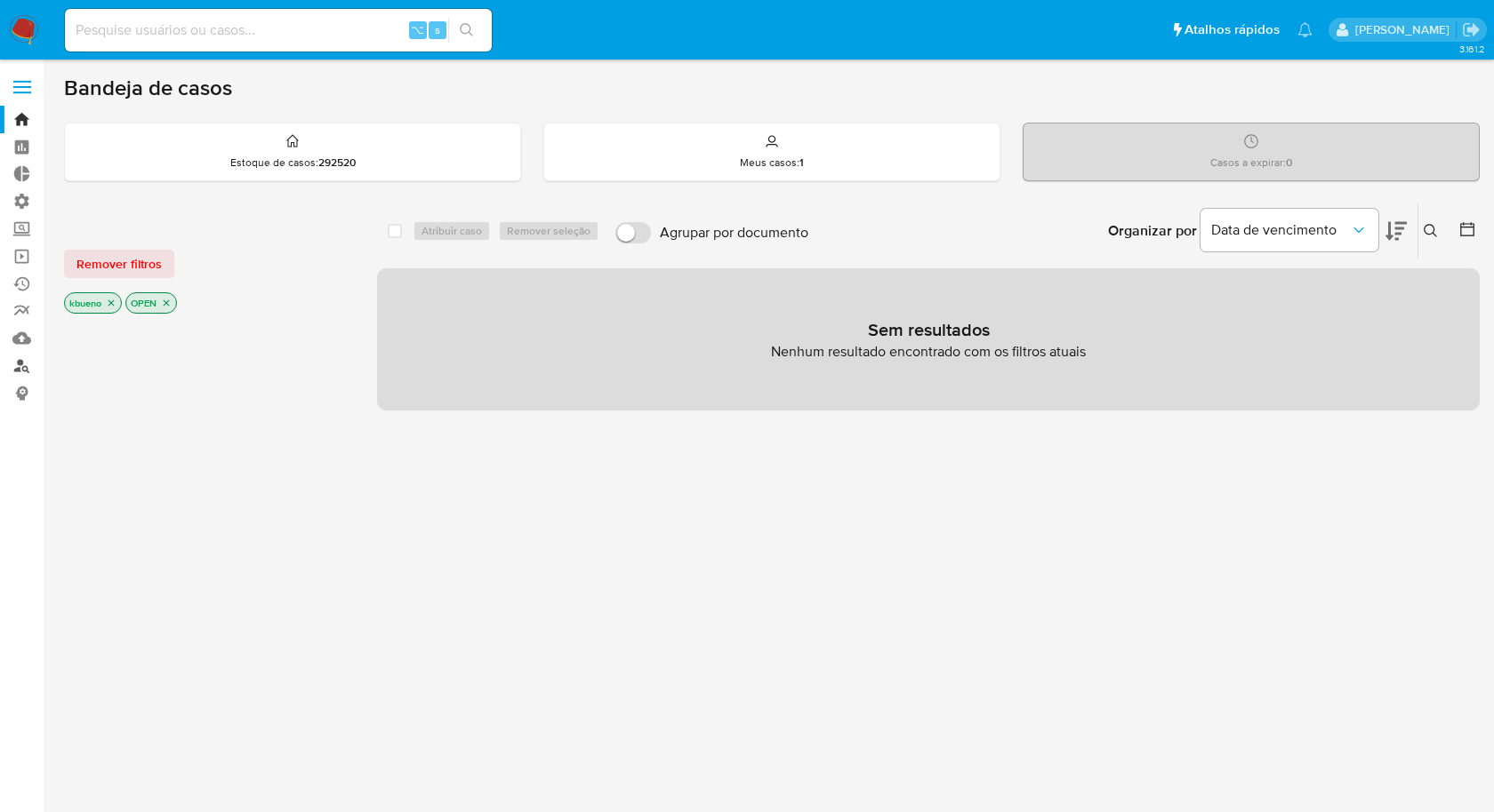
click at [17, 367] on link "Localizador de pessoas" at bounding box center [105, 366] width 211 height 27
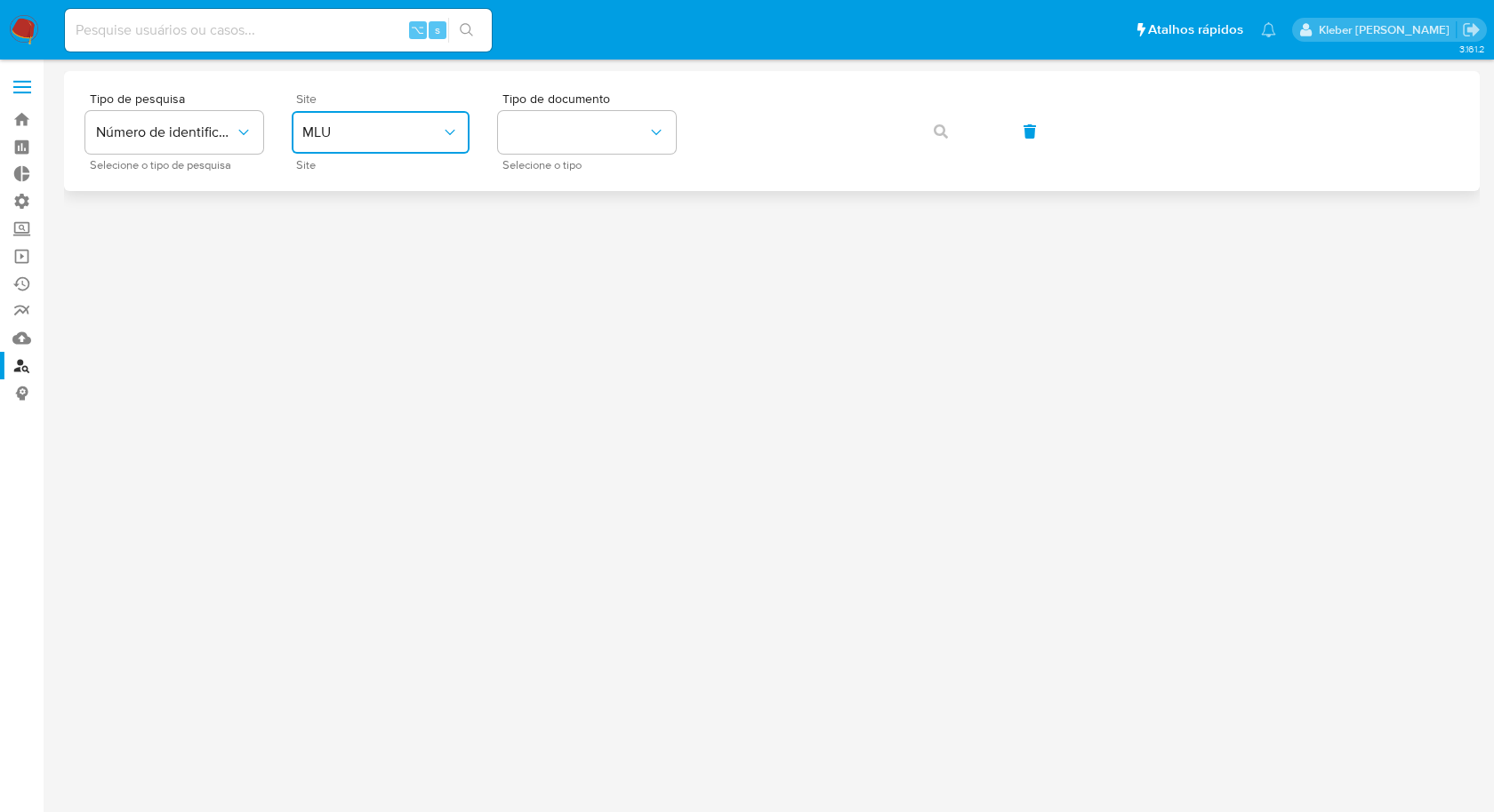
click at [417, 132] on span "MLU" at bounding box center [372, 132] width 139 height 17
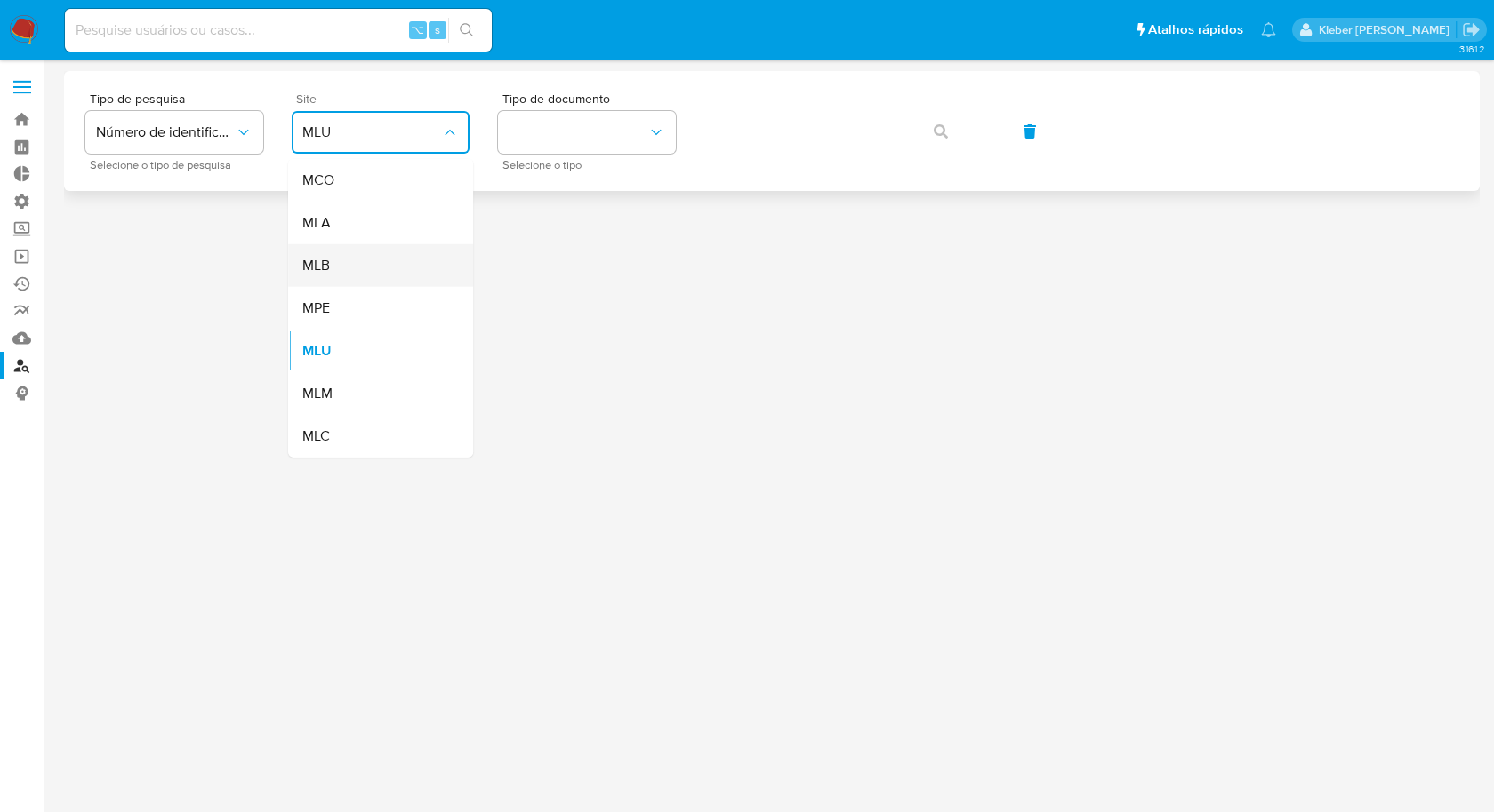
click at [384, 262] on div "MLB" at bounding box center [375, 265] width 145 height 43
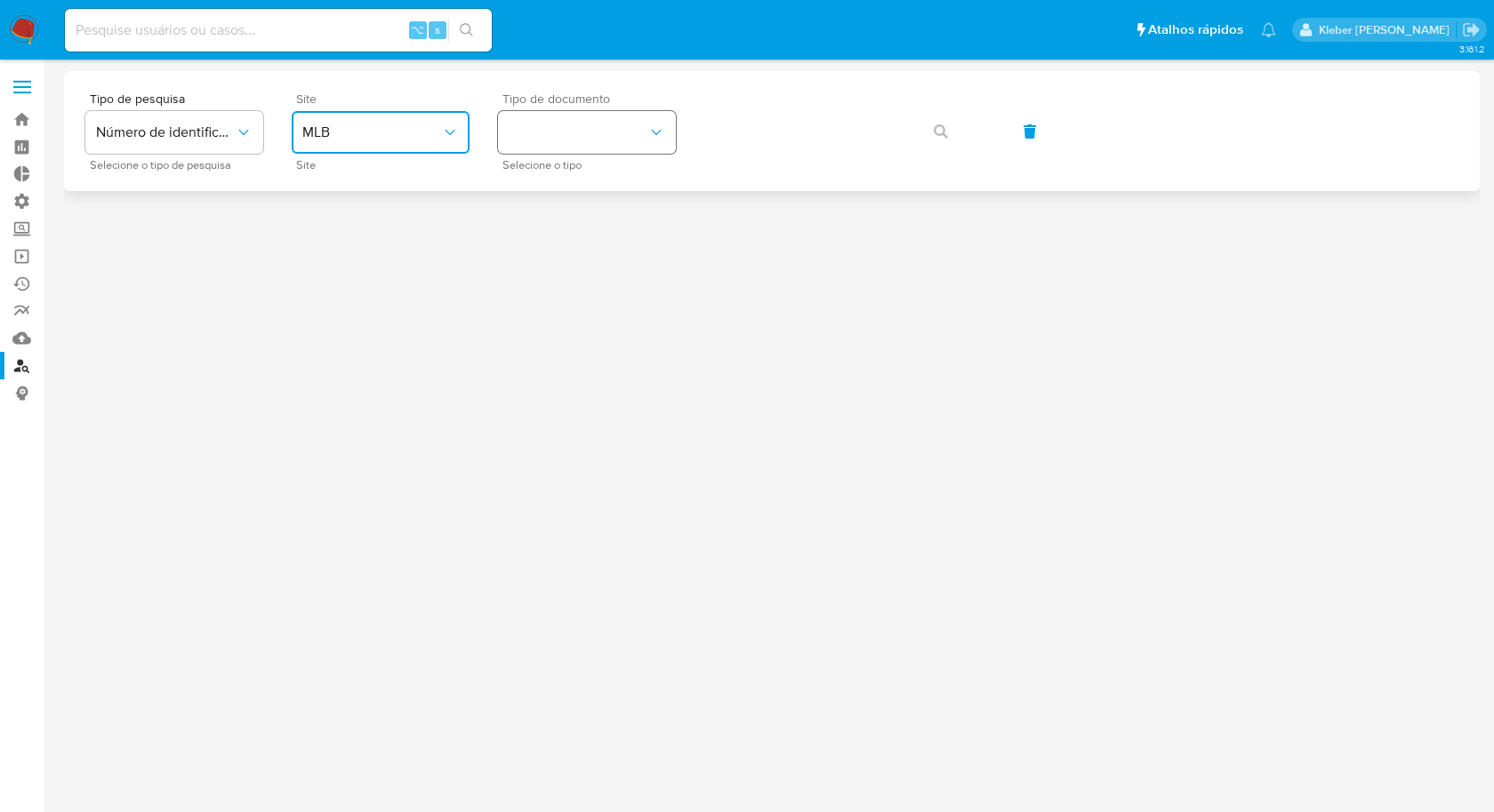
click at [629, 131] on button "identificationType" at bounding box center [586, 133] width 177 height 43
click at [591, 245] on div "CPF CPF" at bounding box center [581, 250] width 145 height 60
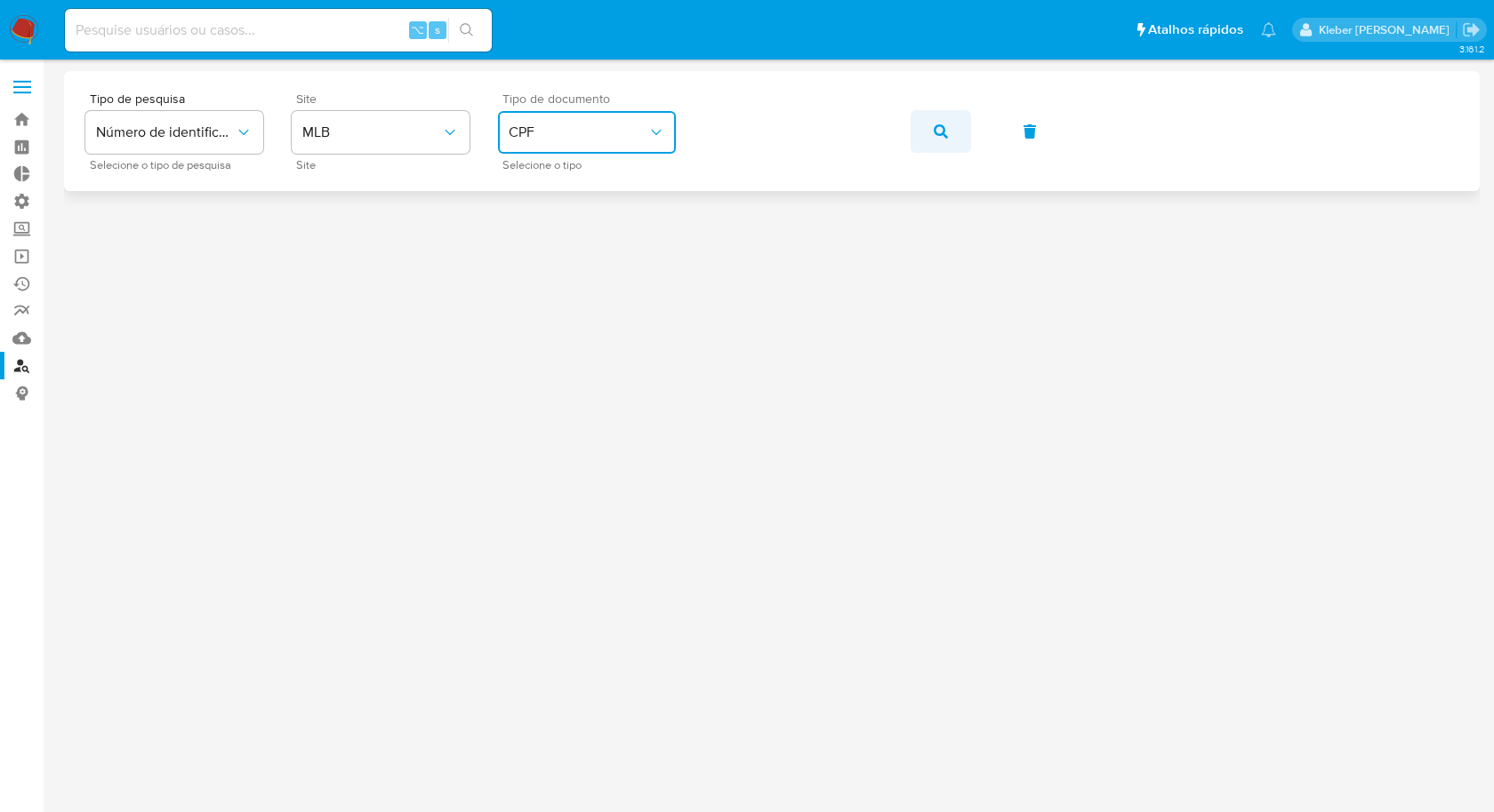
click at [939, 128] on icon "button" at bounding box center [941, 132] width 15 height 15
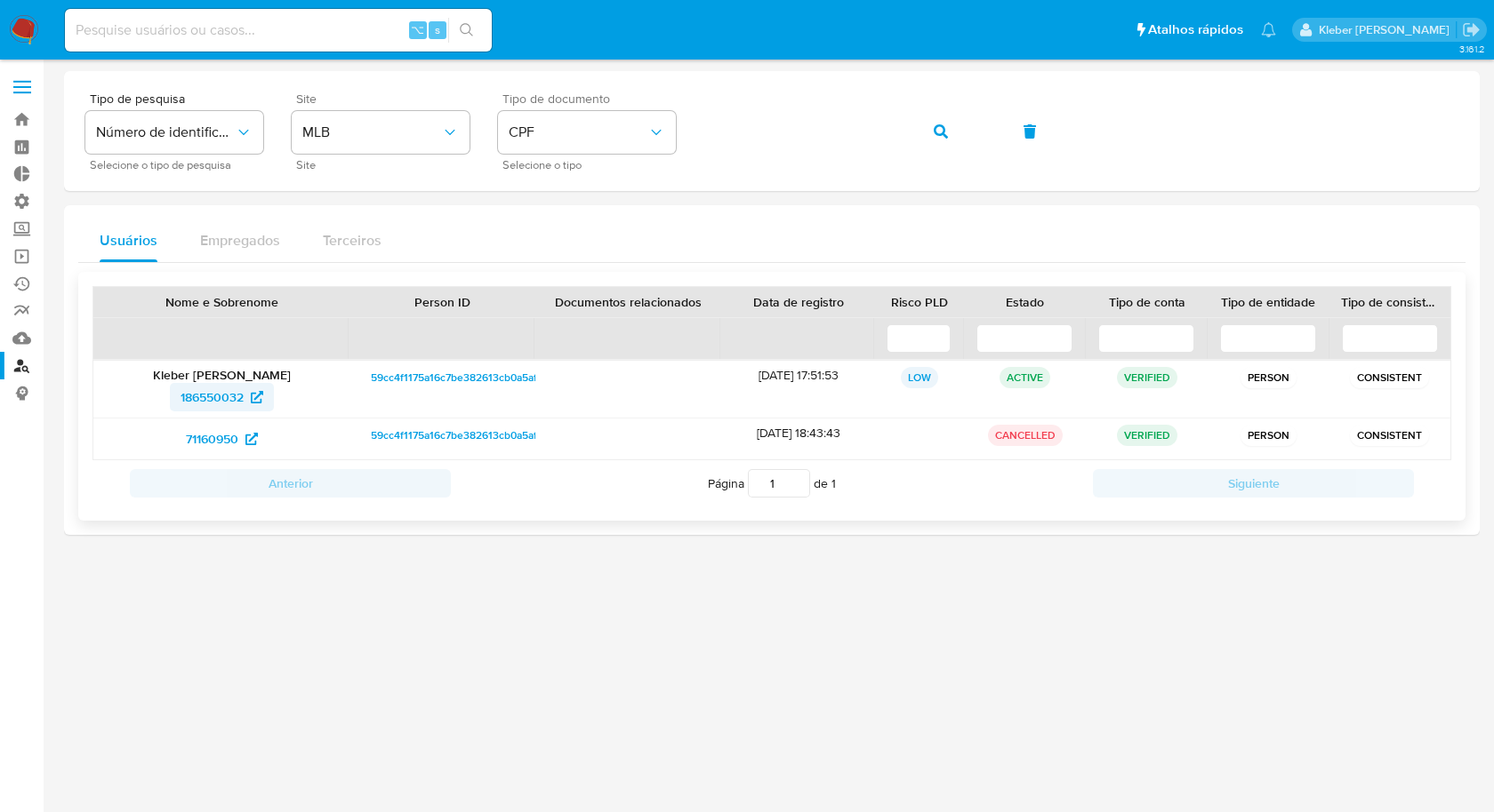
click at [209, 393] on span "186550032" at bounding box center [211, 397] width 63 height 28
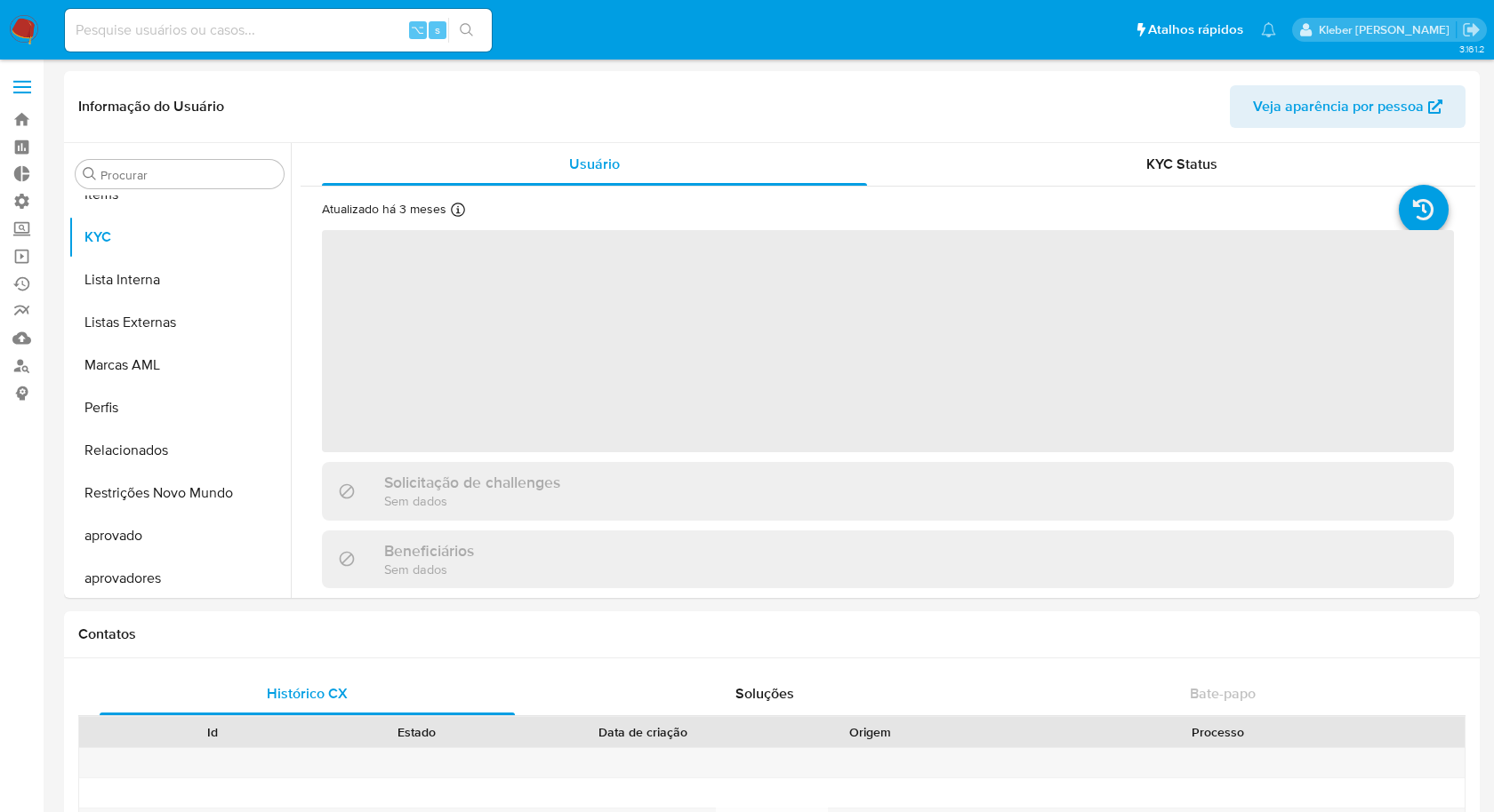
scroll to position [921, 0]
select select "10"
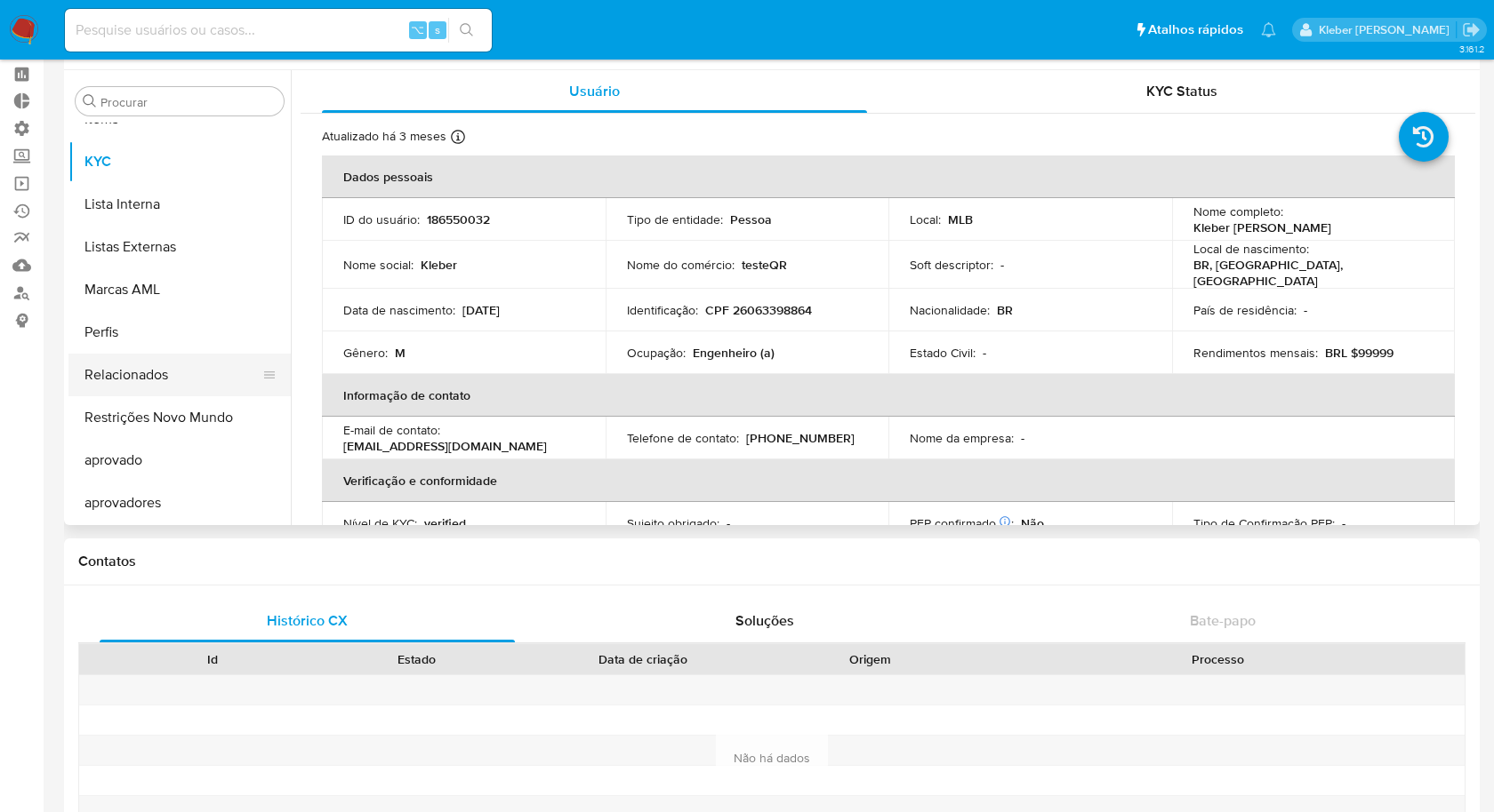
scroll to position [76, 0]
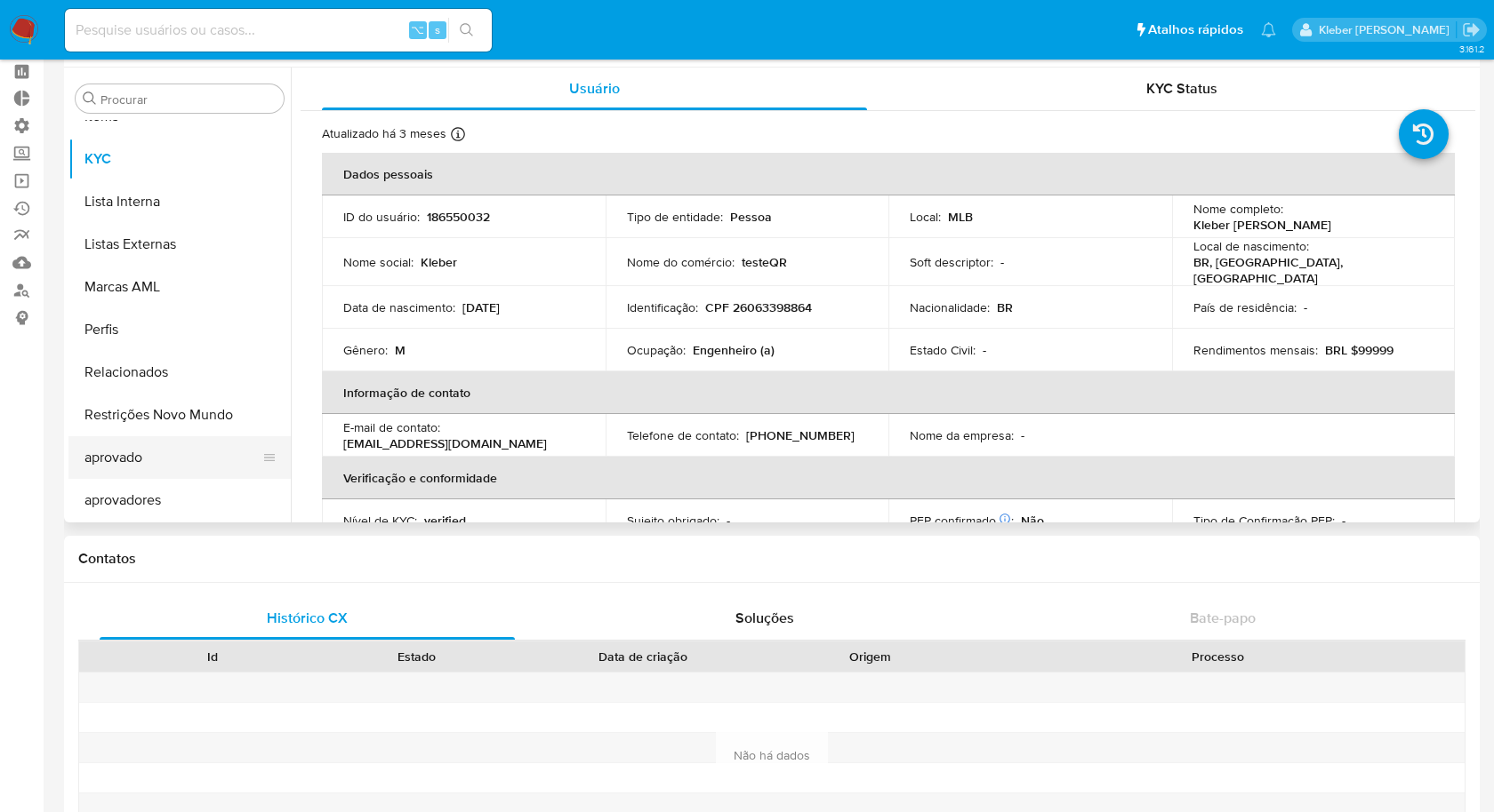
click at [142, 459] on button "aprovado" at bounding box center [172, 457] width 208 height 43
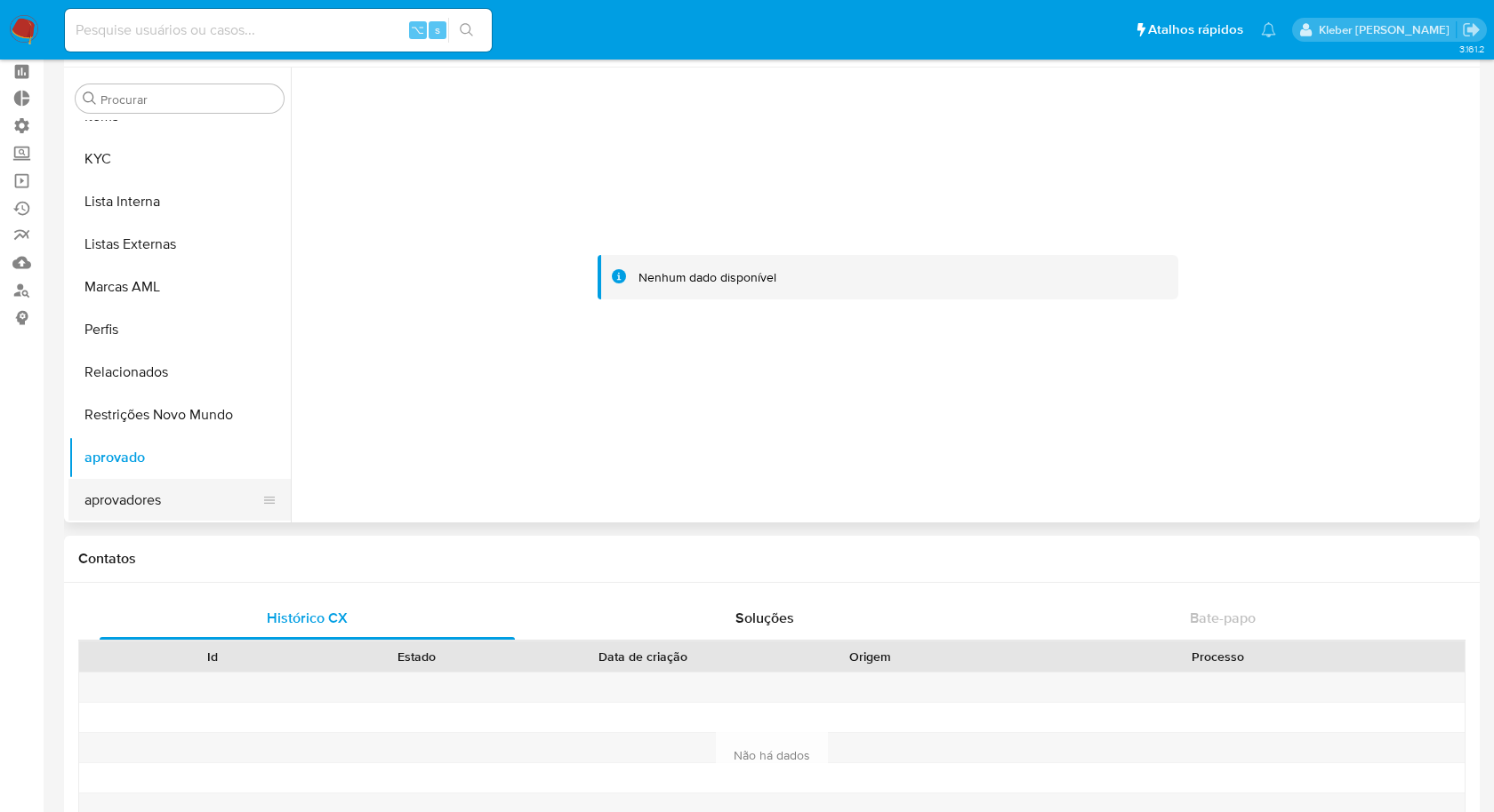
click at [157, 496] on button "aprovadores" at bounding box center [172, 500] width 208 height 43
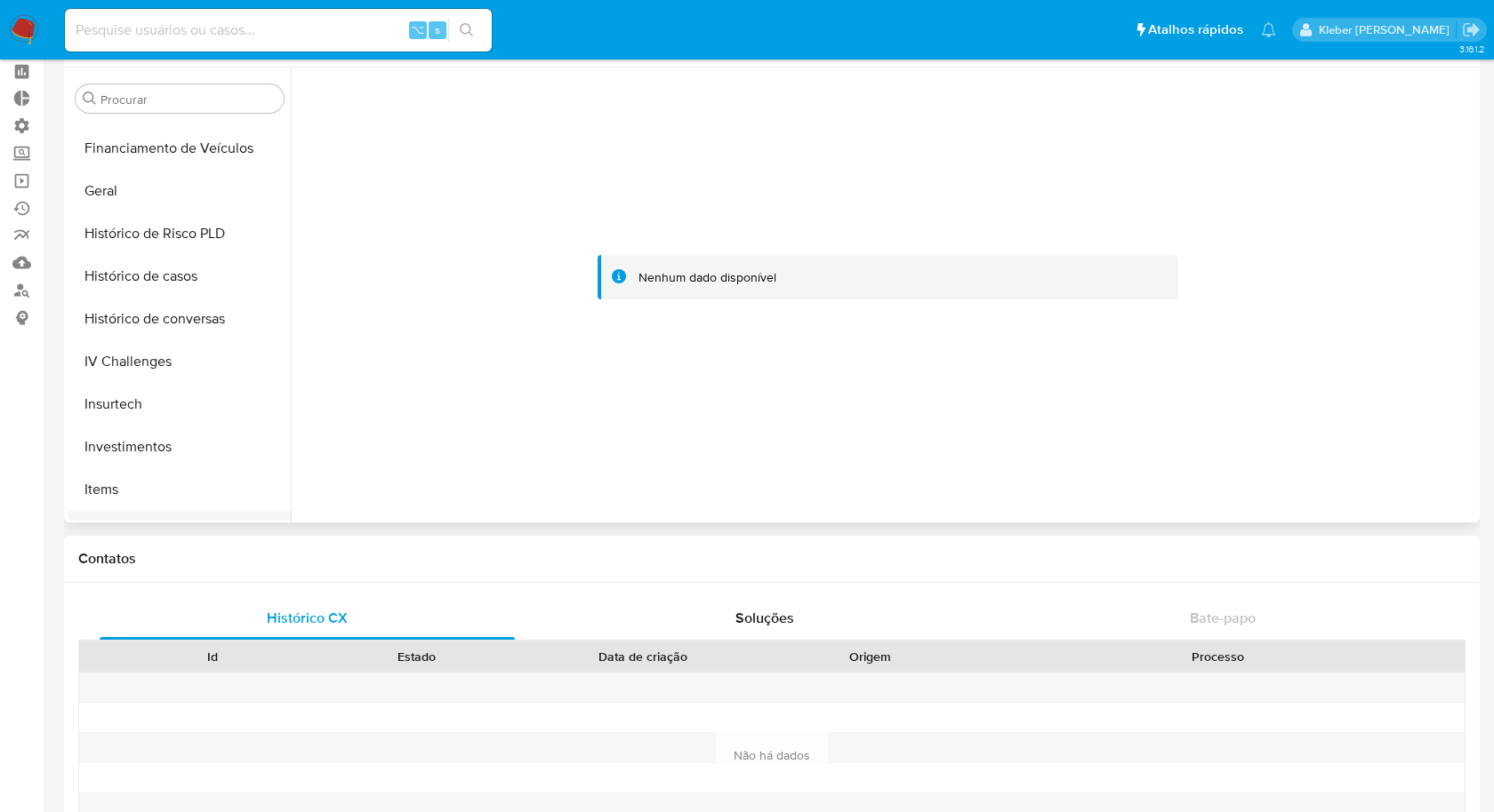
scroll to position [518, 0]
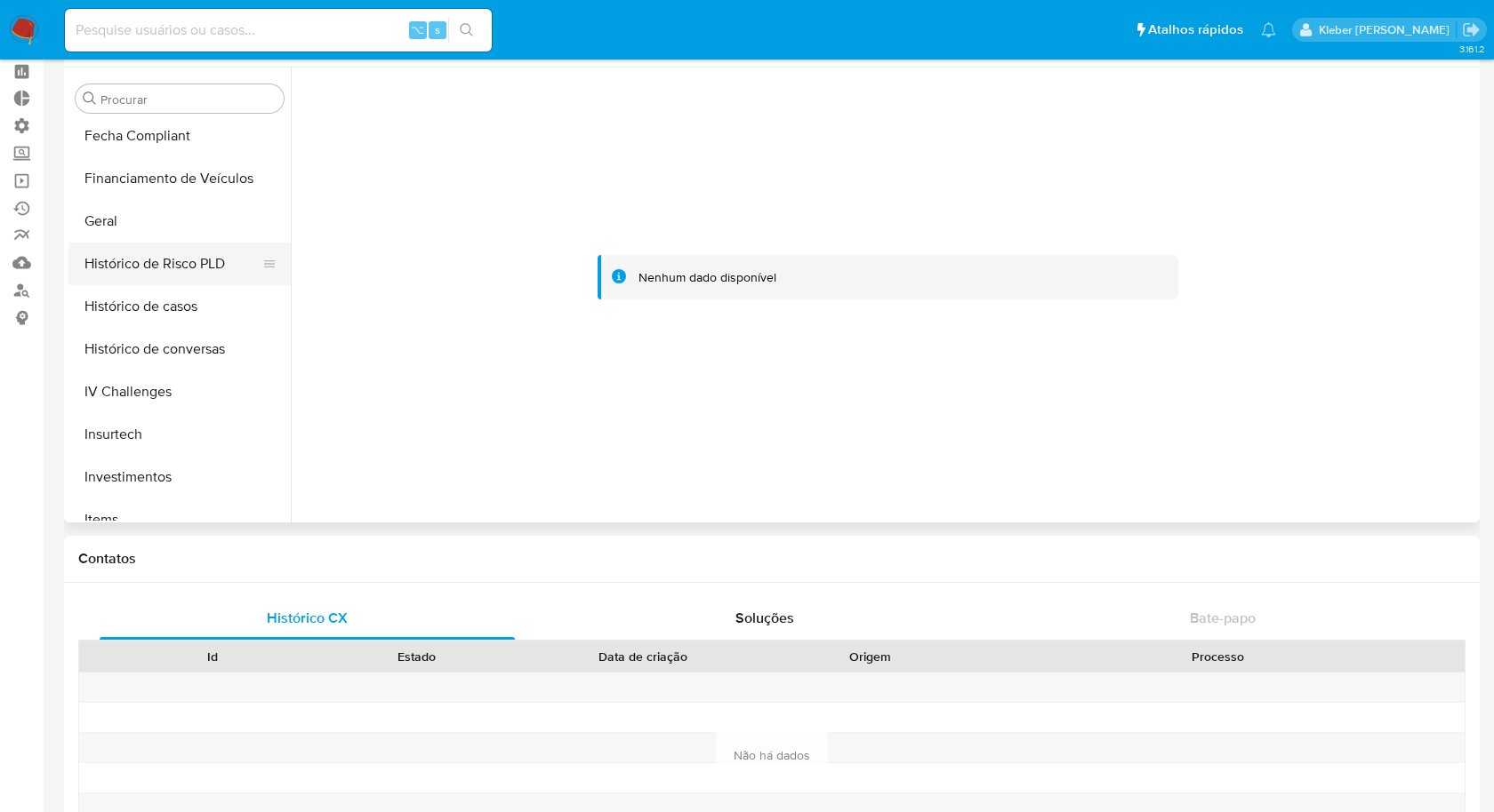
click at [195, 262] on button "Histórico de Risco PLD" at bounding box center [172, 263] width 208 height 43
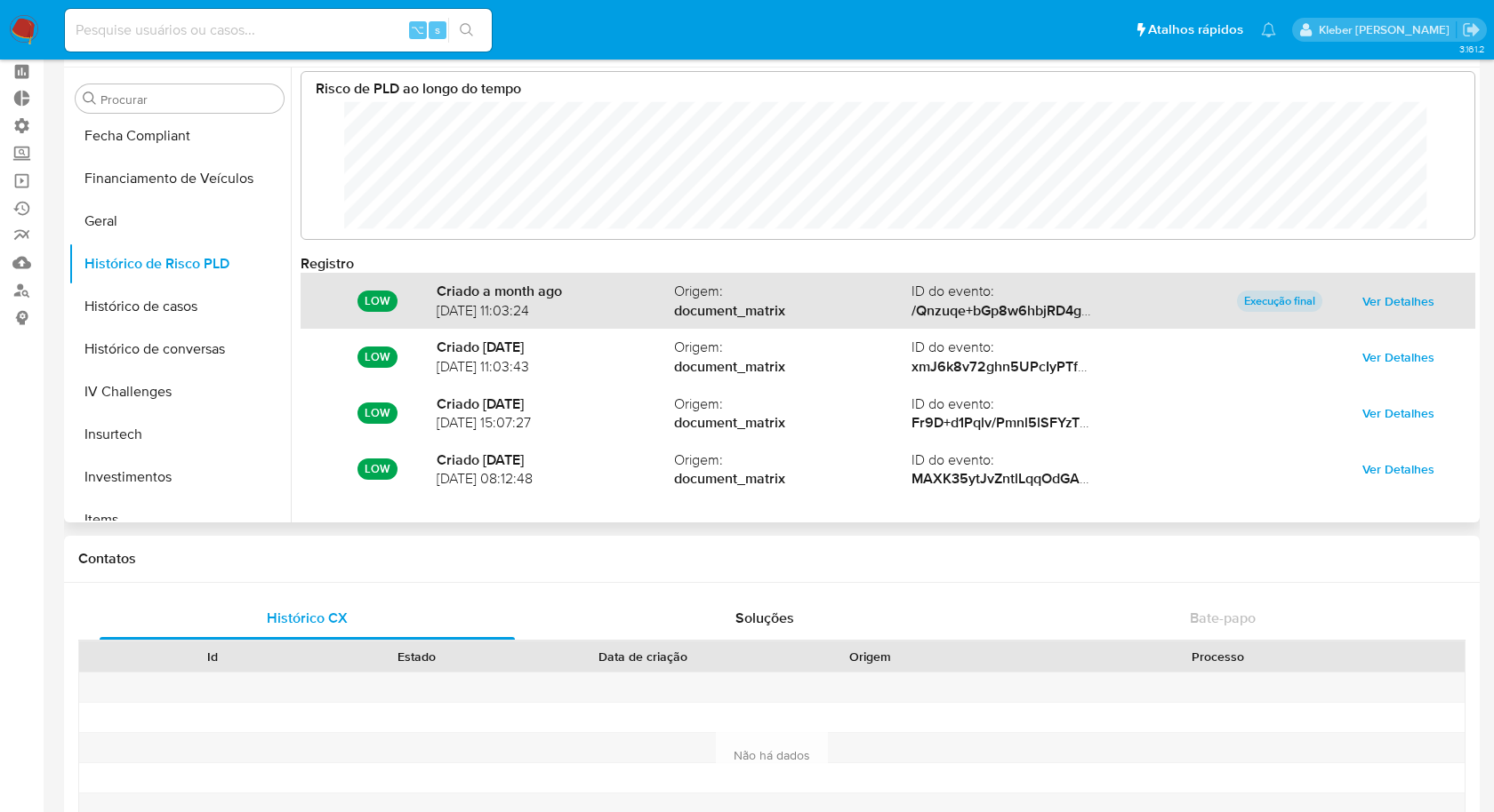
scroll to position [0, 0]
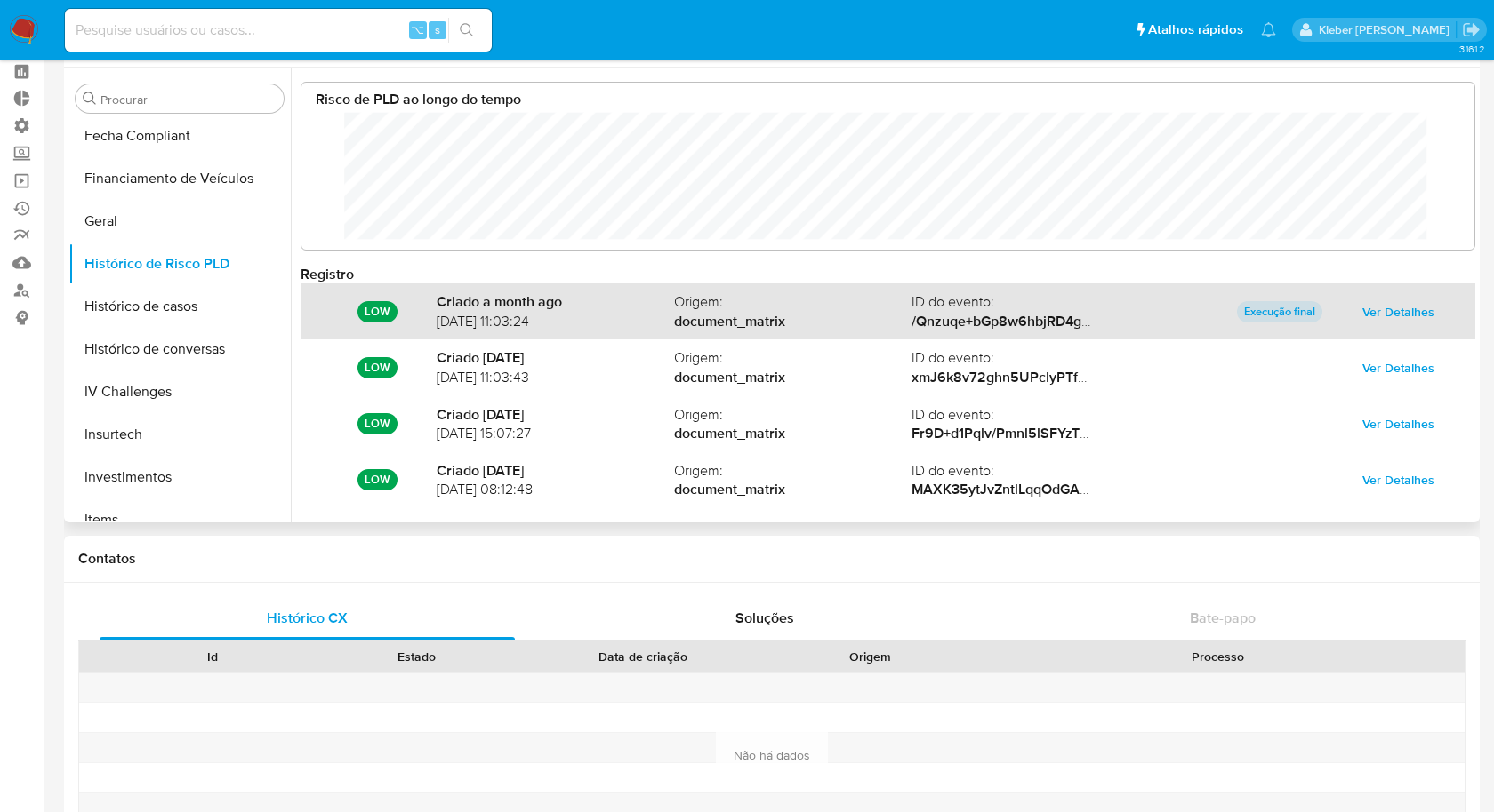
click at [1424, 314] on span "Ver Detalhes" at bounding box center [1398, 312] width 72 height 25
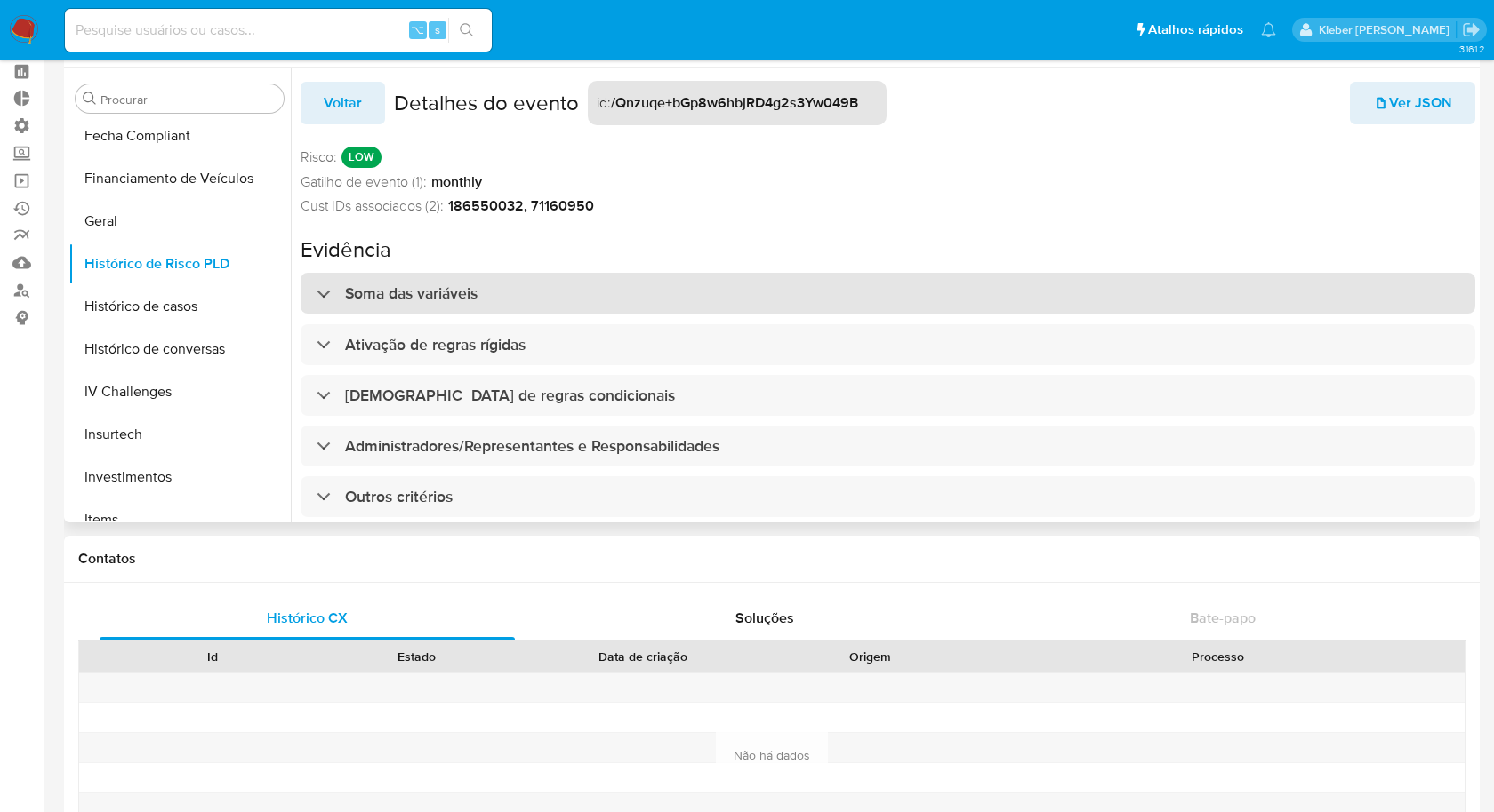
click at [317, 294] on div at bounding box center [317, 294] width 0 height 0
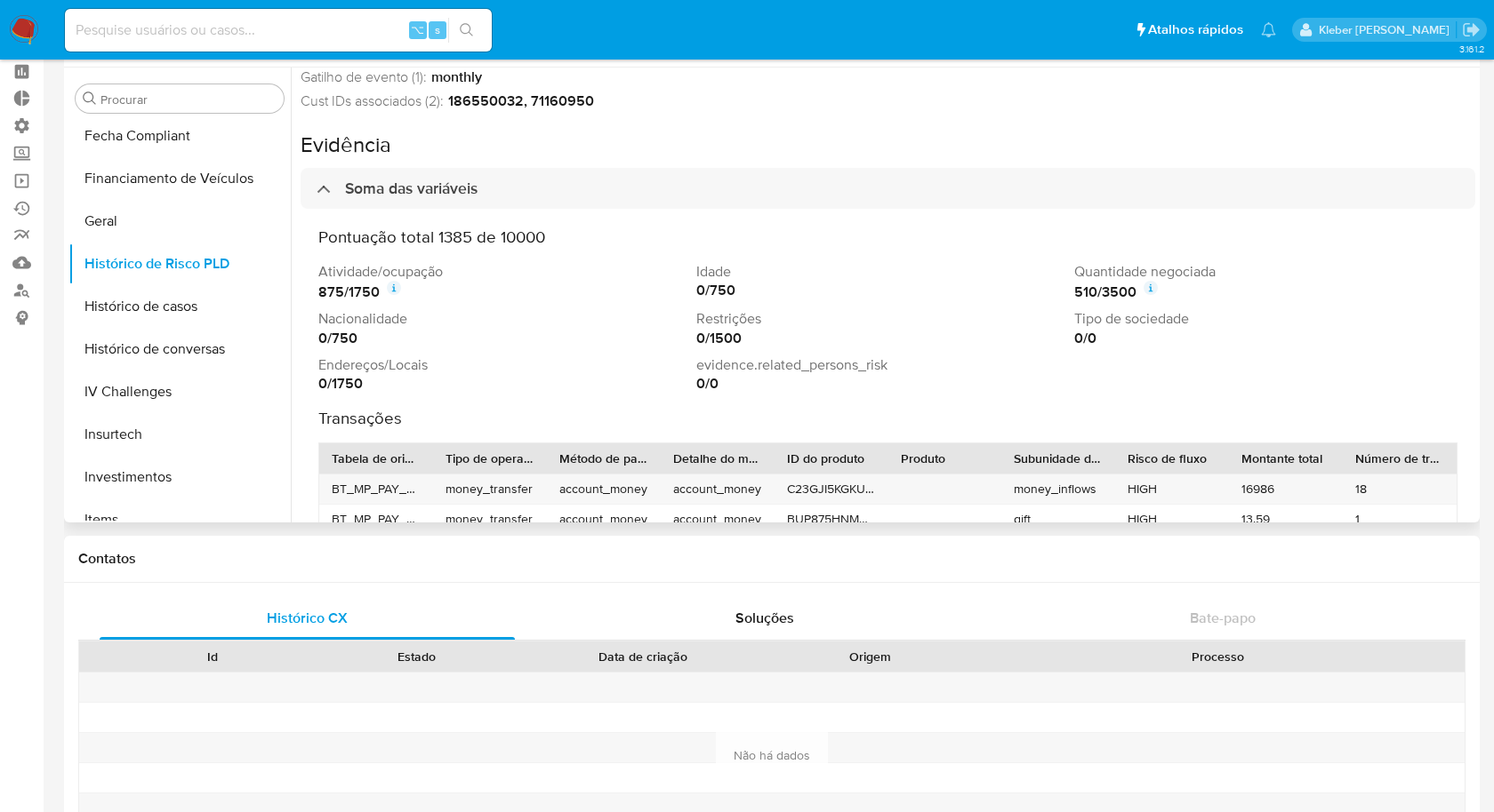
scroll to position [124, 0]
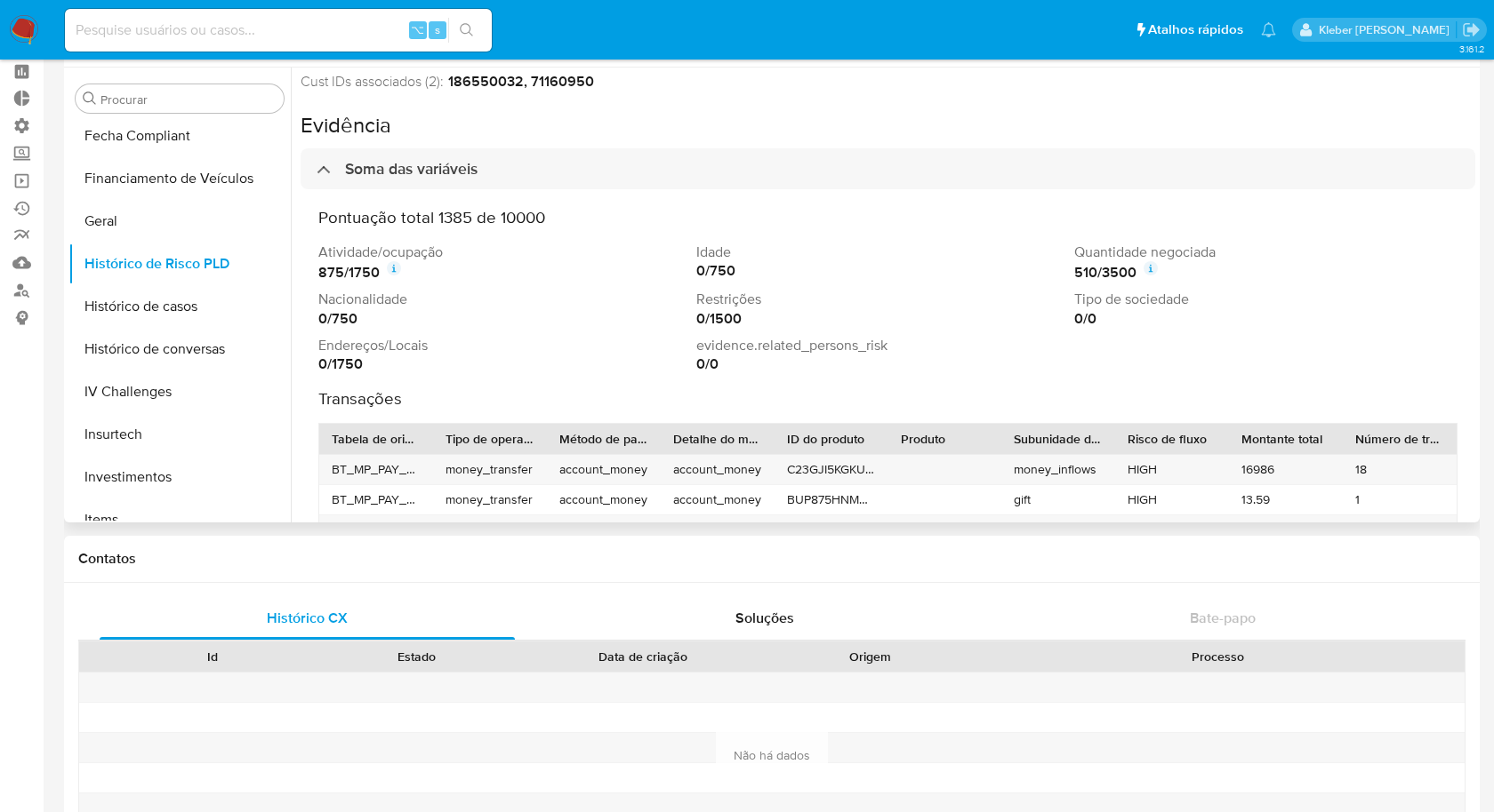
click at [395, 265] on icon at bounding box center [394, 266] width 2 height 2
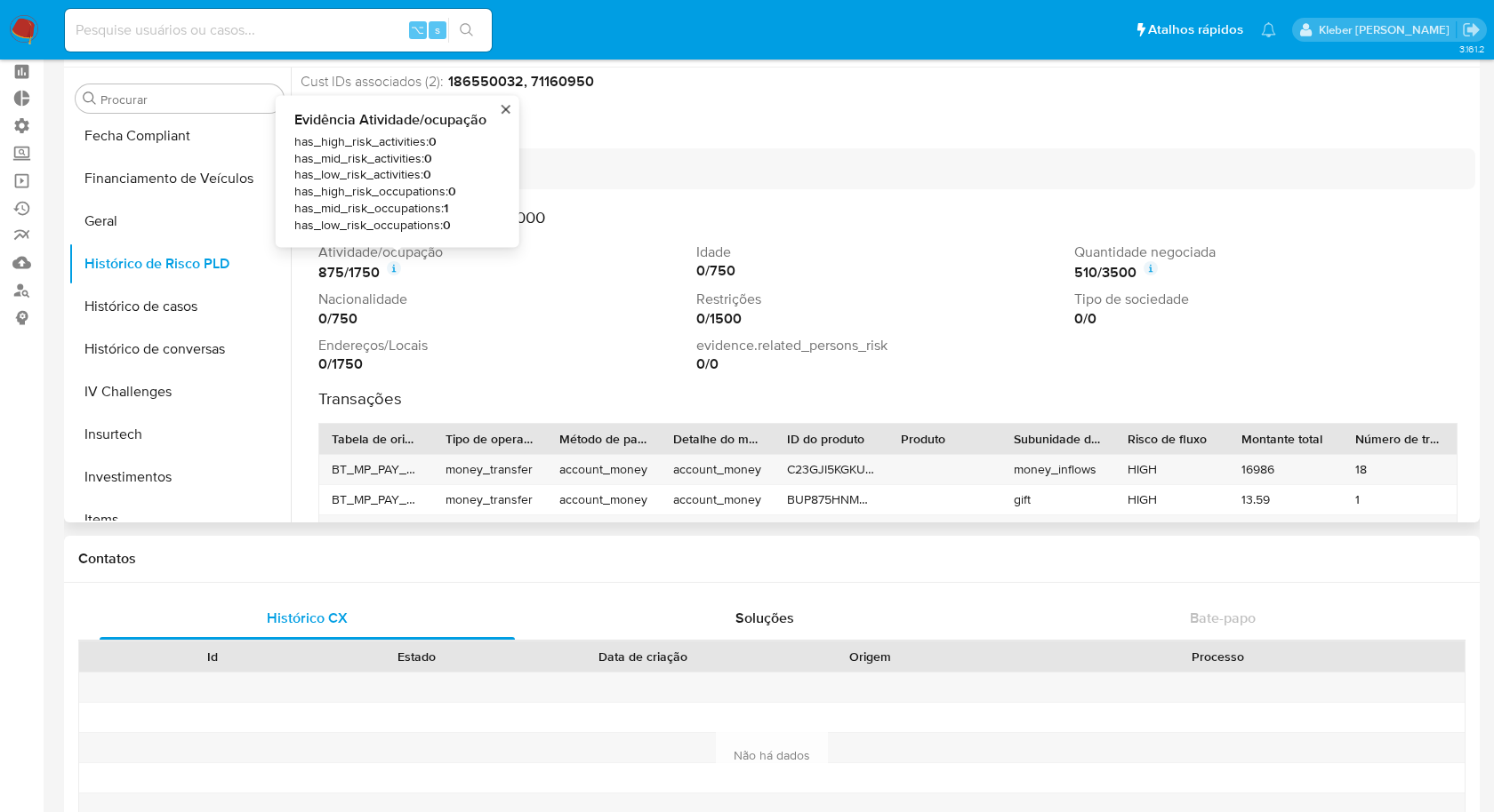
click at [489, 450] on div "Tipo de operação" at bounding box center [489, 439] width 113 height 30
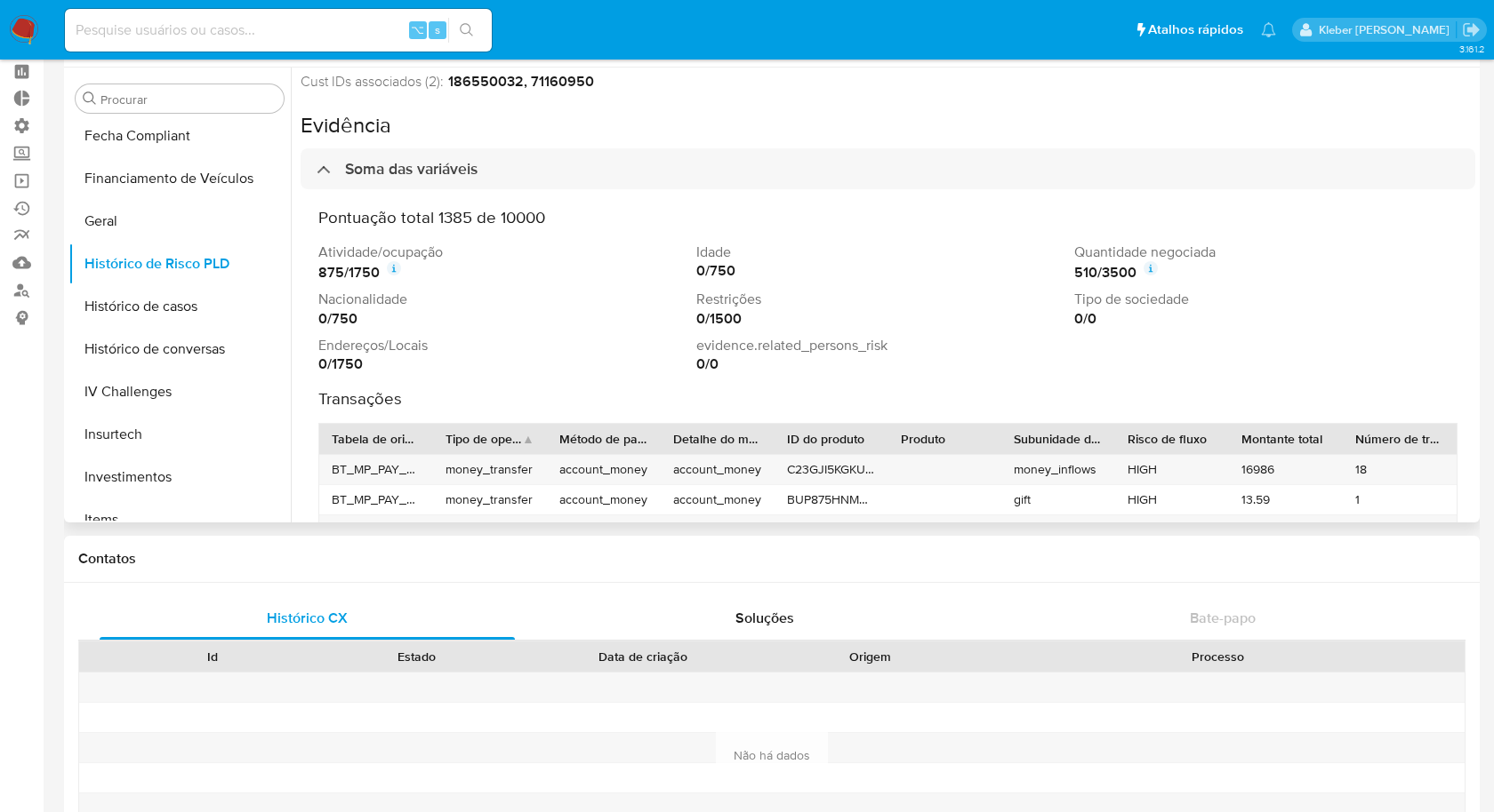
click at [489, 426] on div "Tipo de operação" at bounding box center [489, 439] width 113 height 30
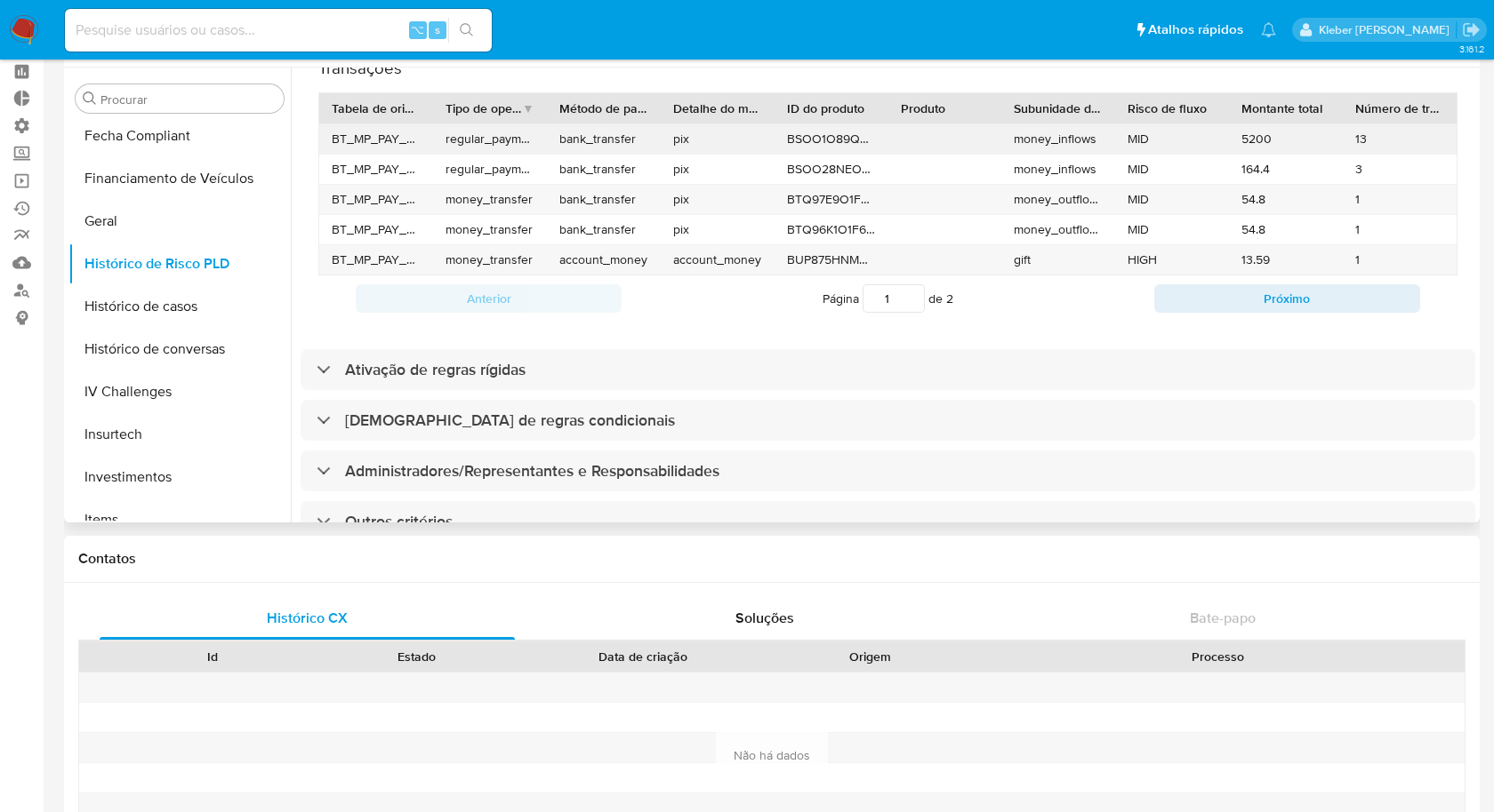
scroll to position [467, 0]
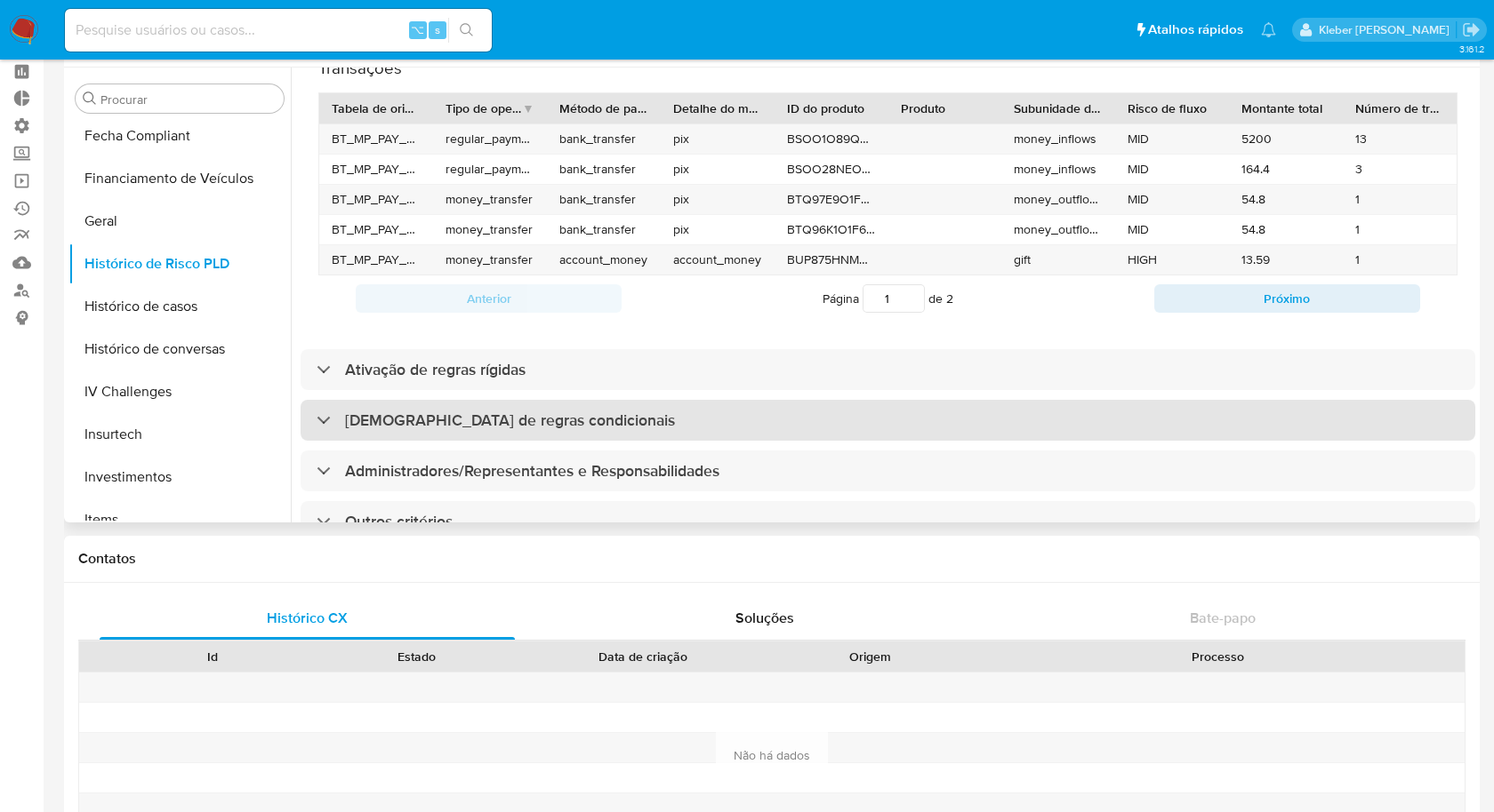
click at [323, 412] on div "[DEMOGRAPHIC_DATA] de regras condicionais" at bounding box center [496, 420] width 359 height 19
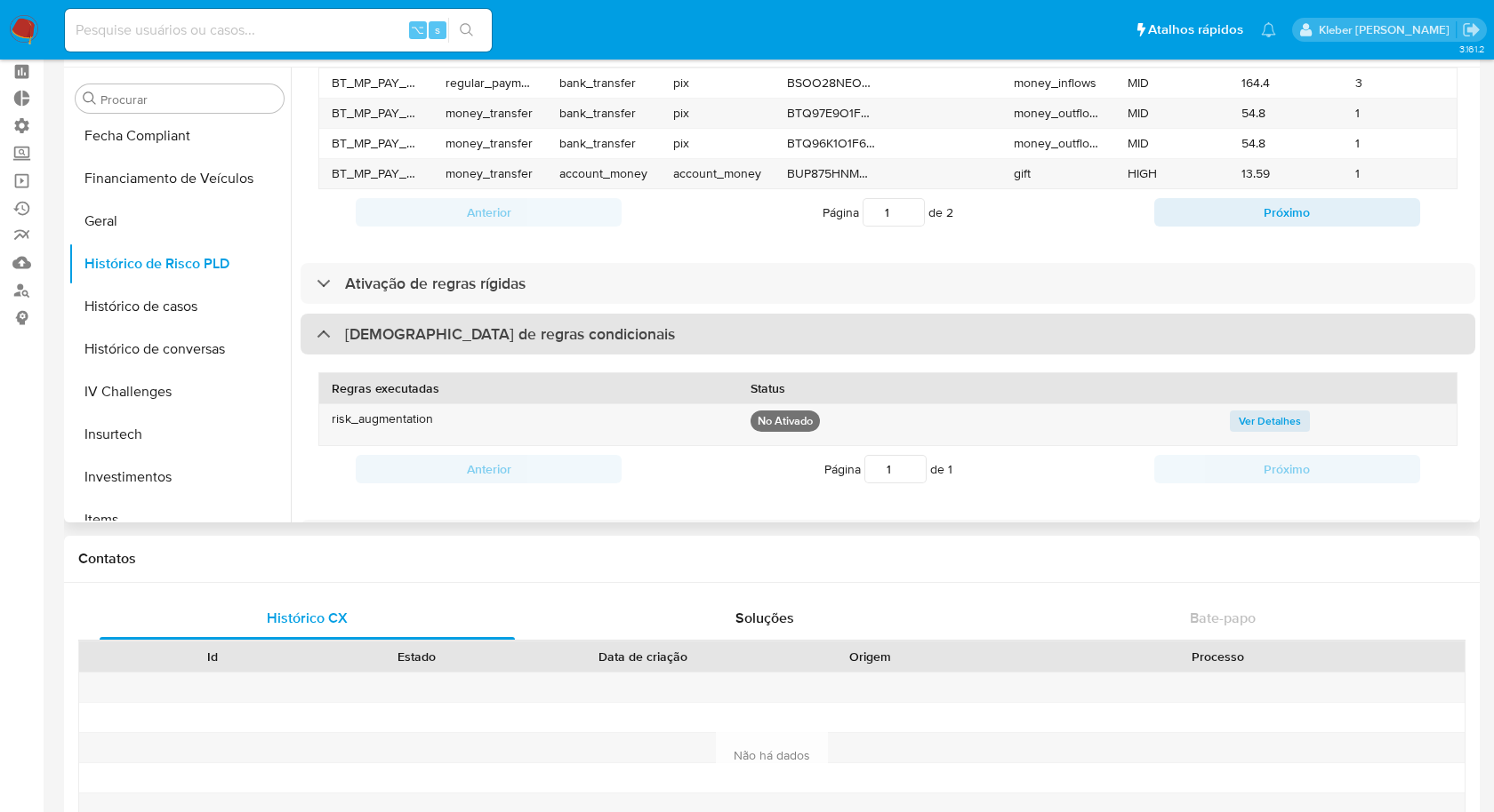
scroll to position [553, 0]
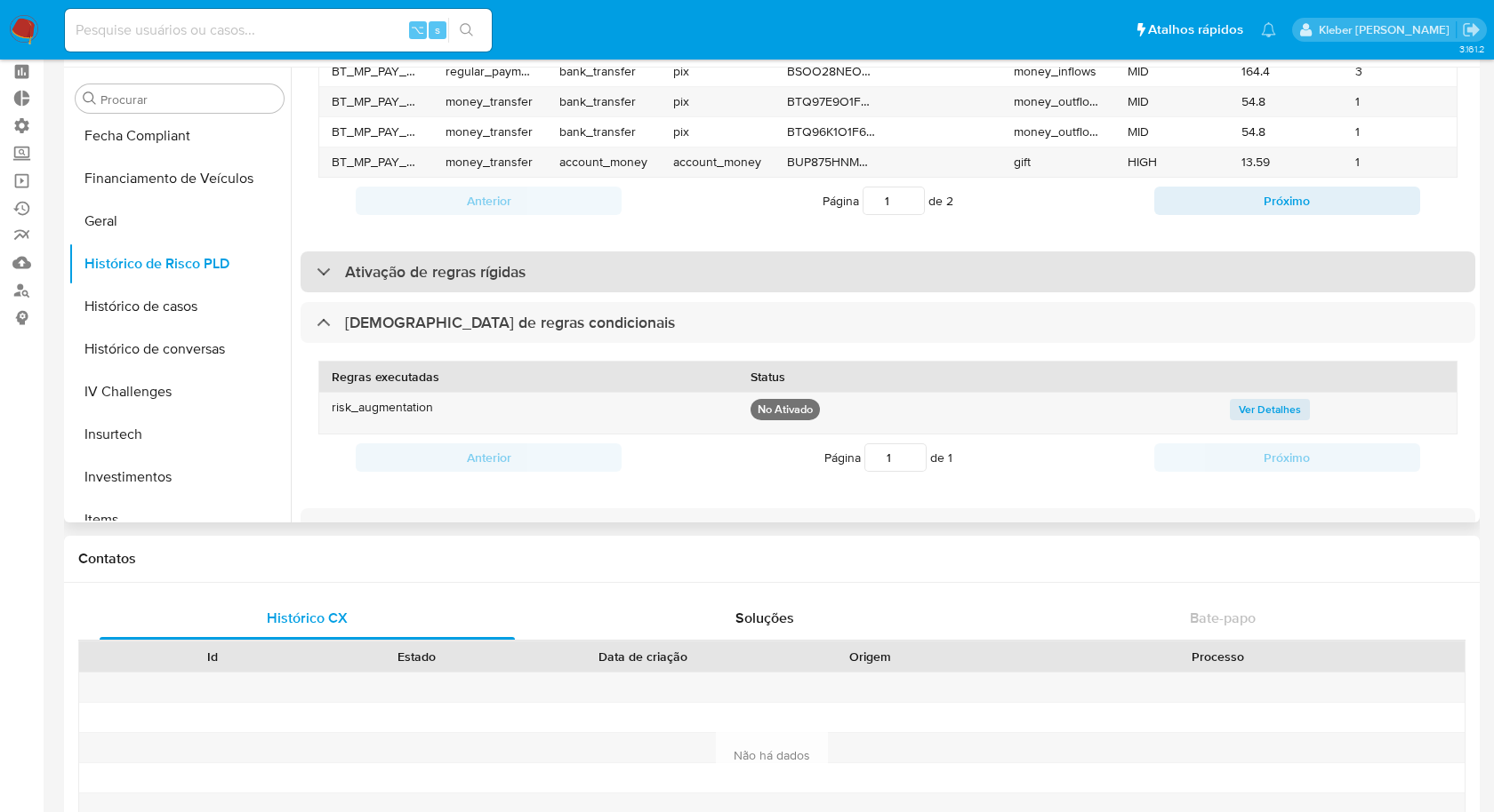
click at [317, 271] on div at bounding box center [317, 271] width 0 height 0
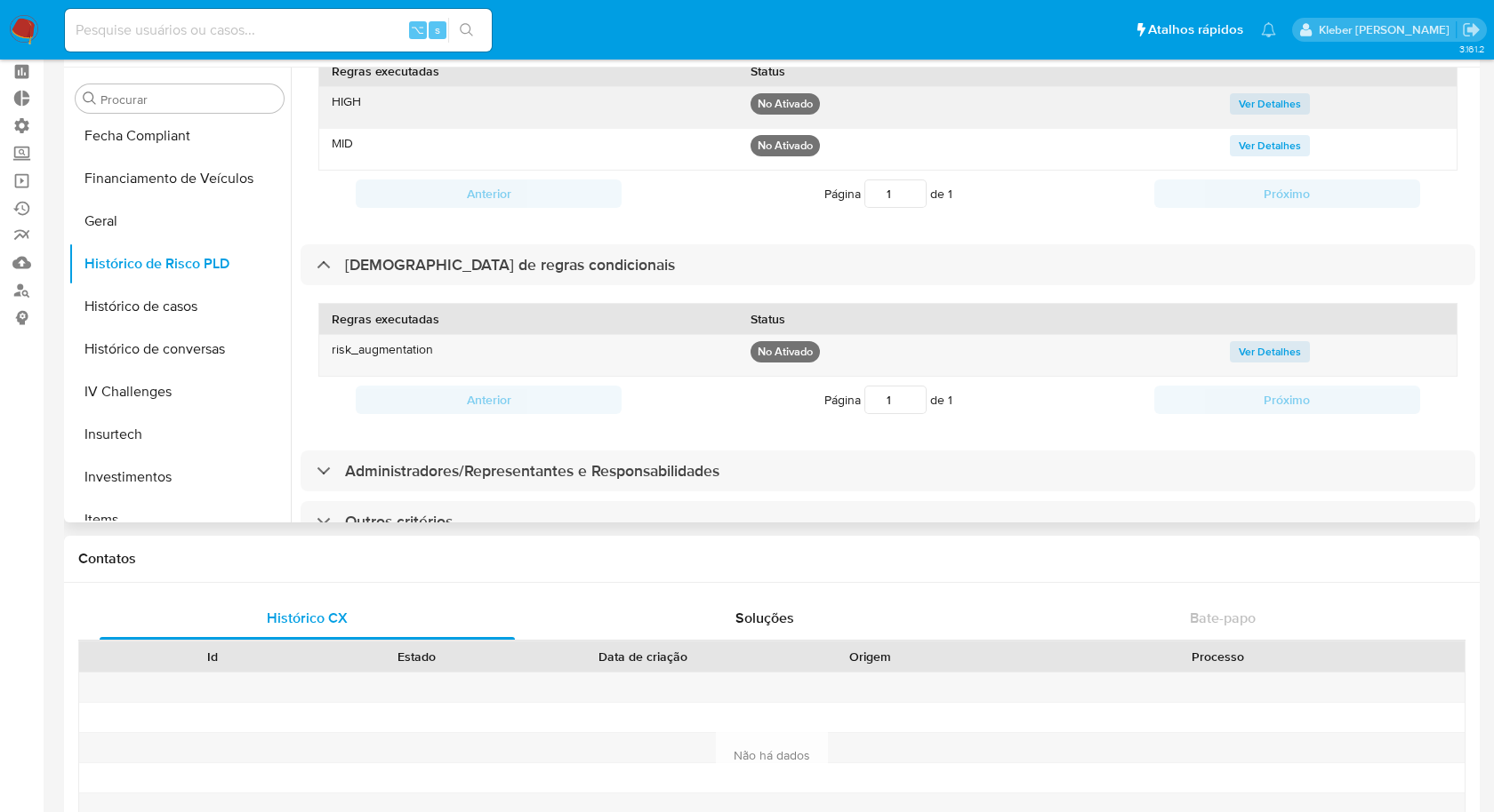
scroll to position [50, 0]
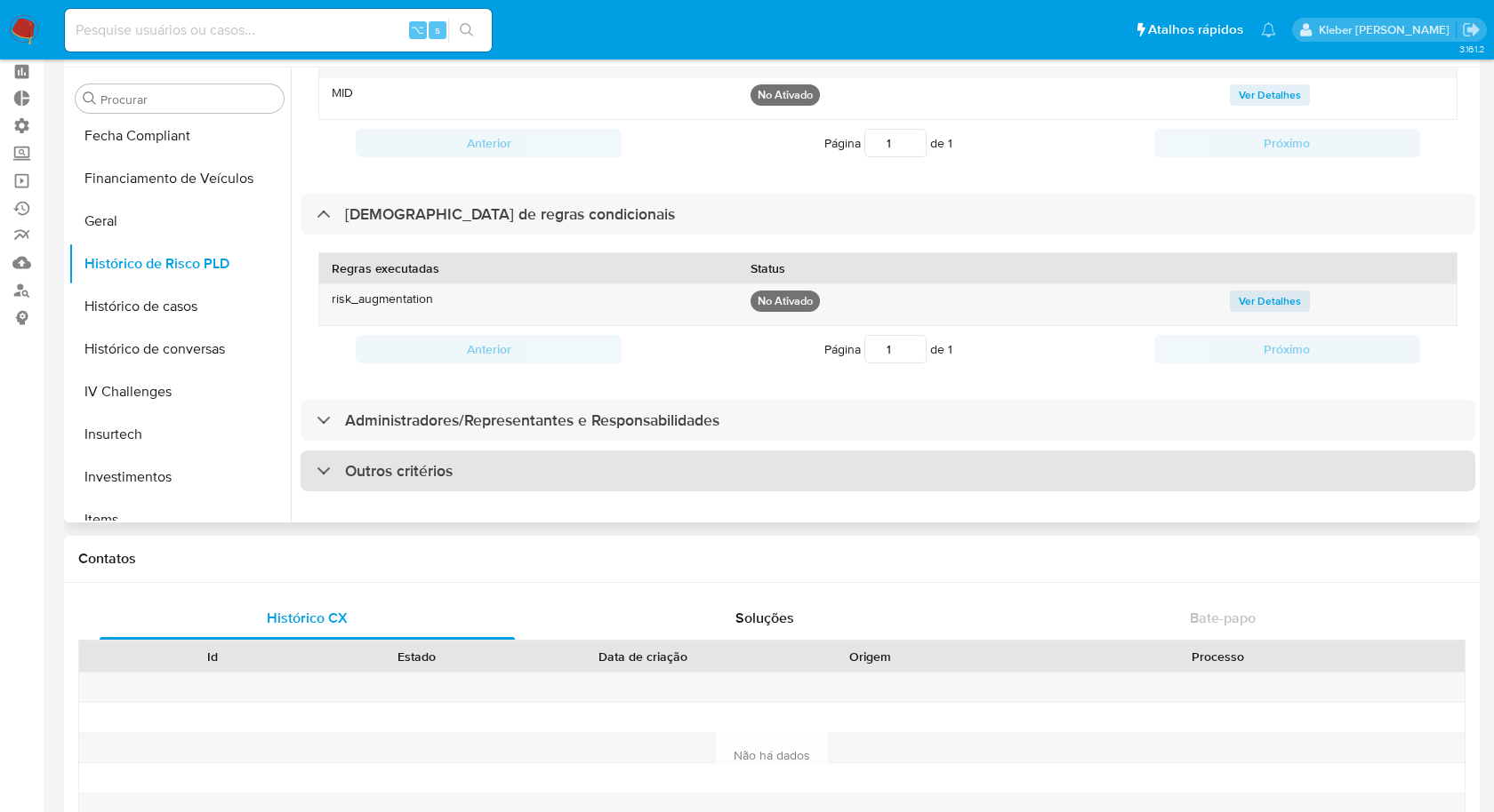
click at [323, 462] on div "Outros critérios" at bounding box center [384, 471] width 136 height 19
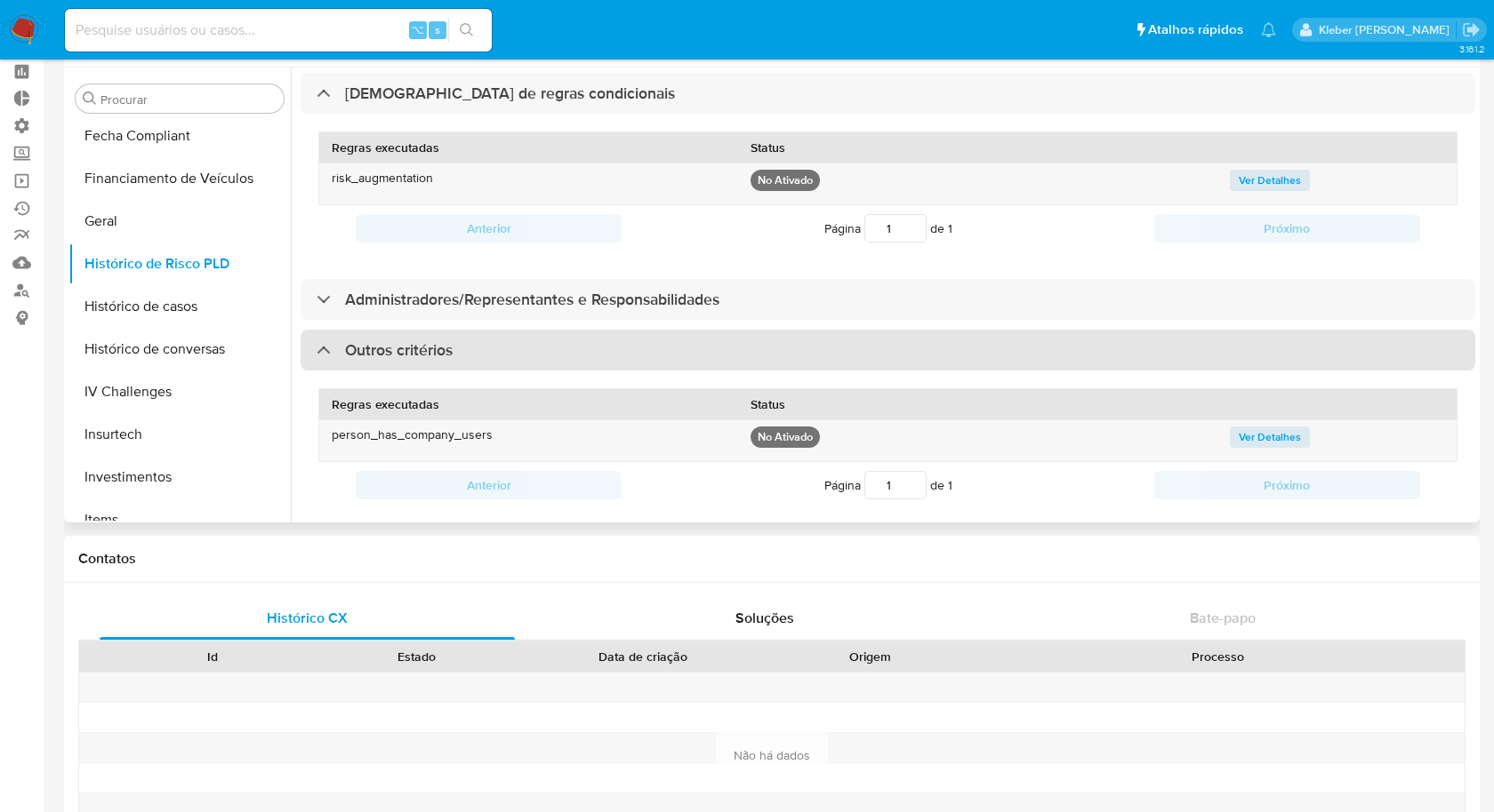
scroll to position [970, 0]
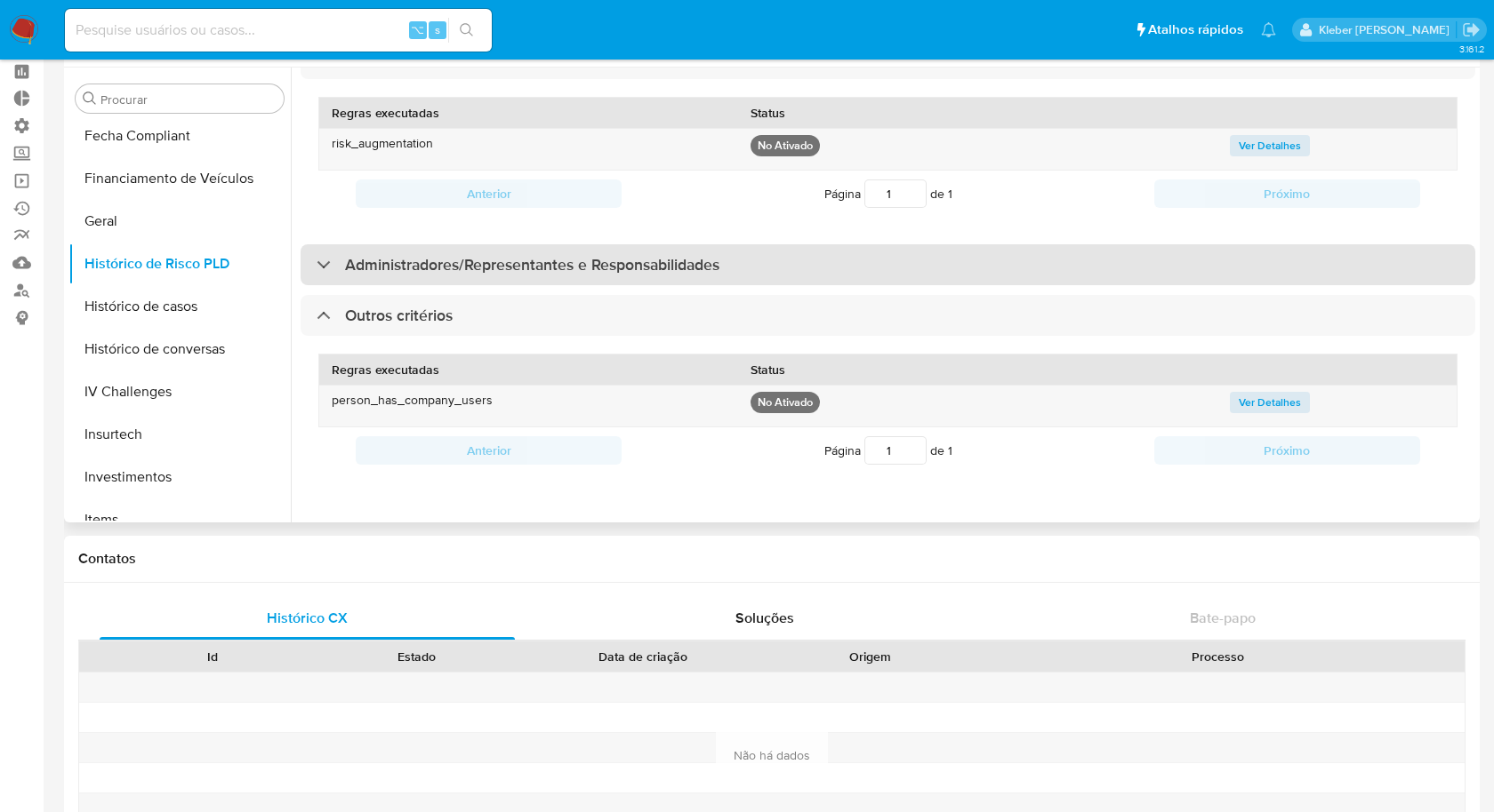
click at [323, 259] on div "Administradores/Representantes e Responsabilidades" at bounding box center [888, 264] width 1175 height 41
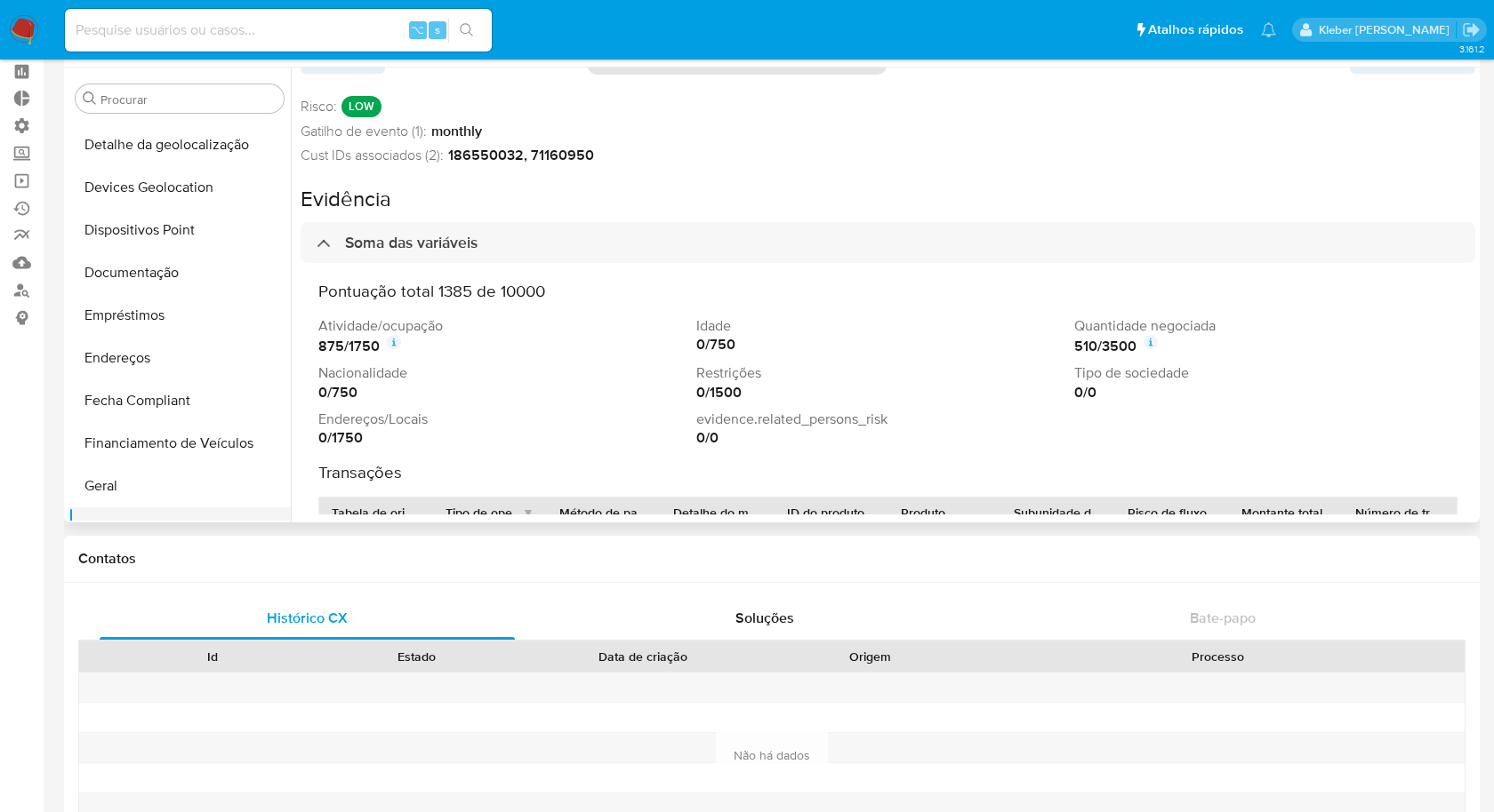
scroll to position [0, 0]
